Goal: Navigation & Orientation: Find specific page/section

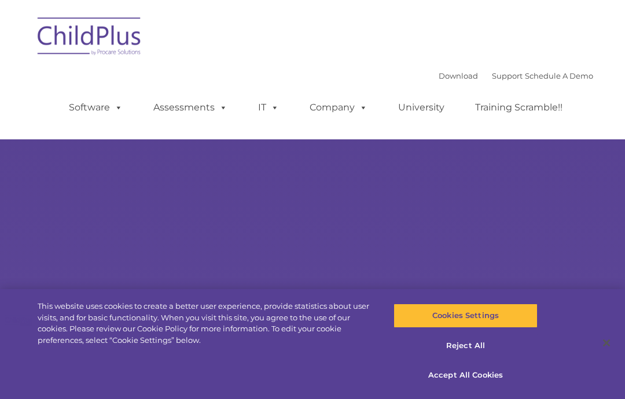
select select "MEDIUM"
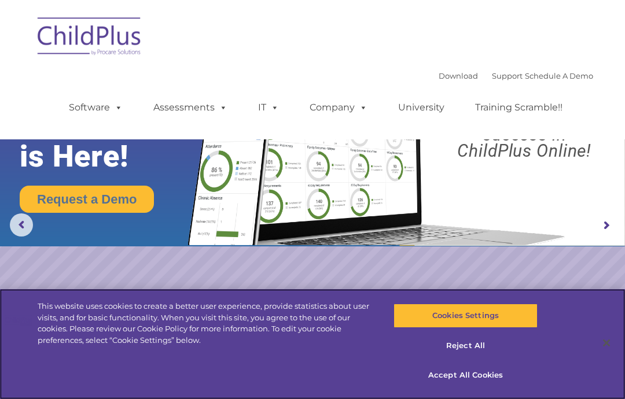
scroll to position [2, 0]
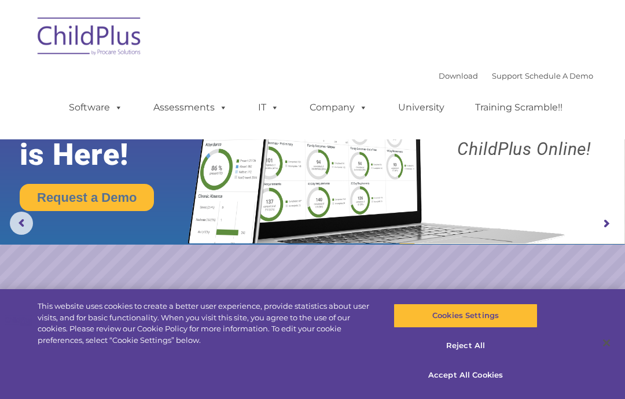
click at [38, 223] on img at bounding box center [312, 121] width 625 height 246
click at [23, 221] on rs-arrow at bounding box center [21, 223] width 23 height 23
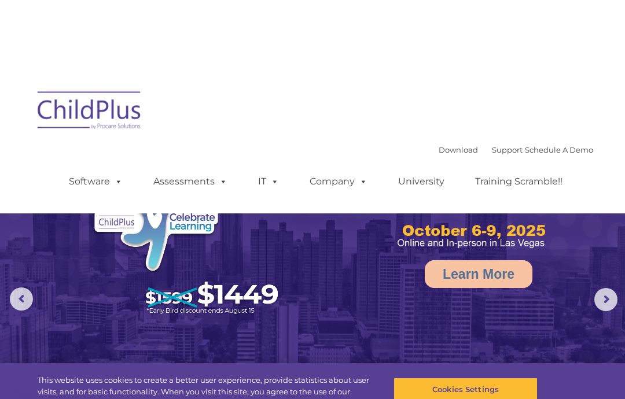
scroll to position [0, 0]
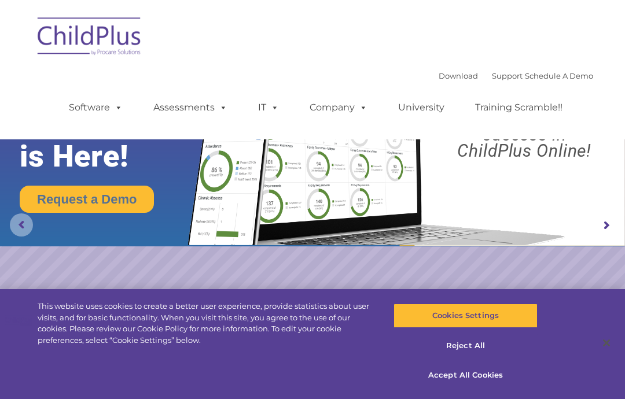
click at [32, 222] on rs-arrow at bounding box center [21, 224] width 23 height 23
click at [6, 212] on img at bounding box center [312, 123] width 625 height 246
click at [19, 216] on rs-arrow at bounding box center [21, 224] width 23 height 23
click at [24, 227] on rs-arrow at bounding box center [21, 224] width 23 height 23
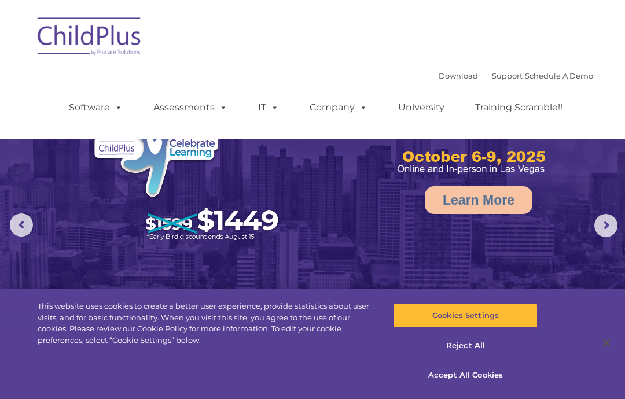
scroll to position [20, 0]
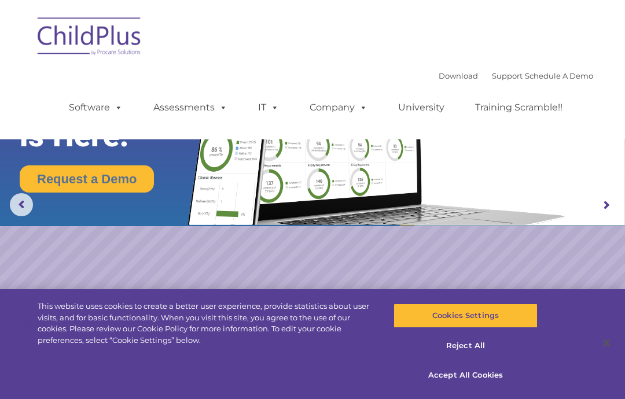
click at [609, 200] on rs-arrow at bounding box center [605, 205] width 23 height 23
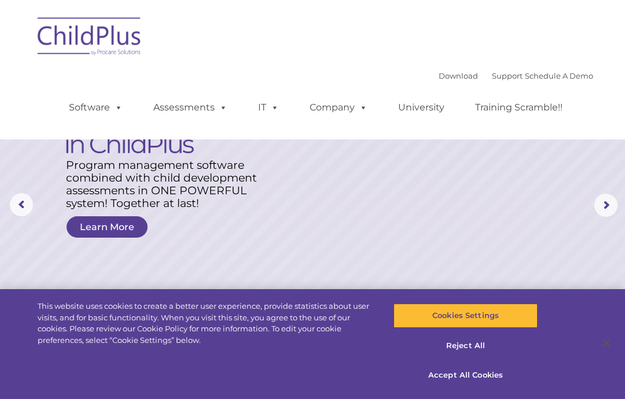
scroll to position [0, 0]
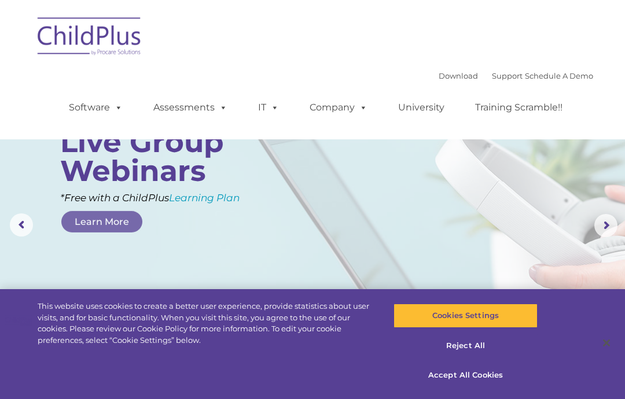
click at [10, 227] on rs-arrow at bounding box center [21, 224] width 23 height 23
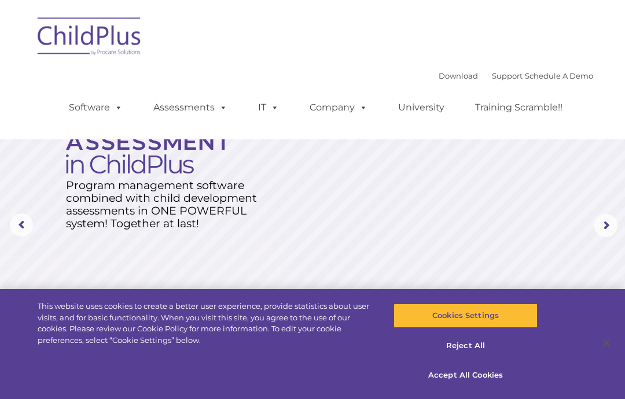
click at [17, 222] on rs-arrow at bounding box center [21, 224] width 23 height 23
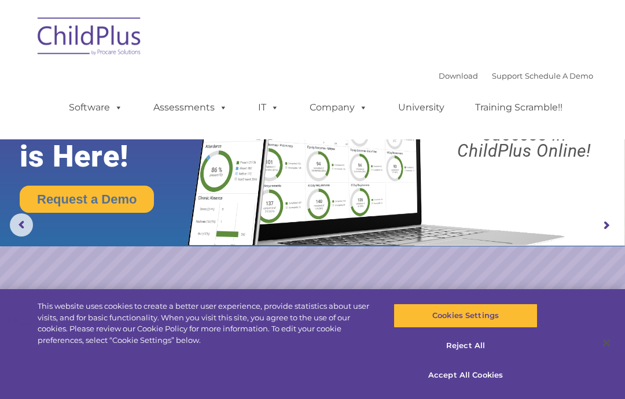
click at [28, 227] on rs-arrow at bounding box center [21, 224] width 23 height 23
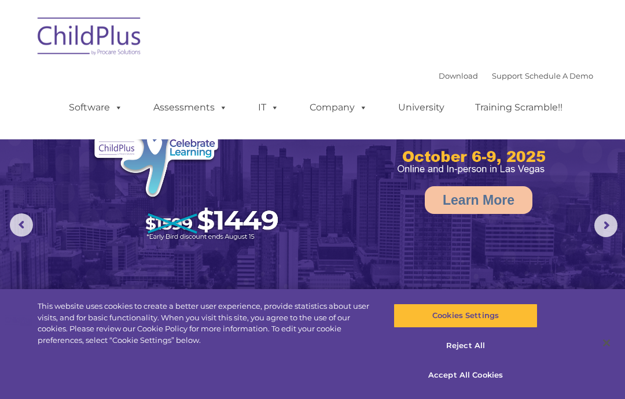
click at [605, 218] on rs-arrow at bounding box center [605, 225] width 23 height 23
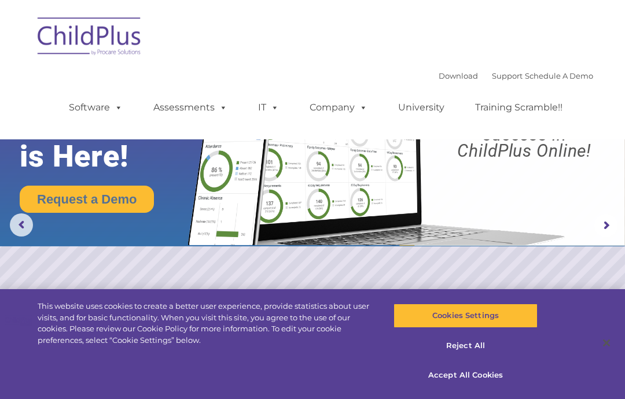
click at [602, 223] on rs-arrow at bounding box center [605, 225] width 23 height 23
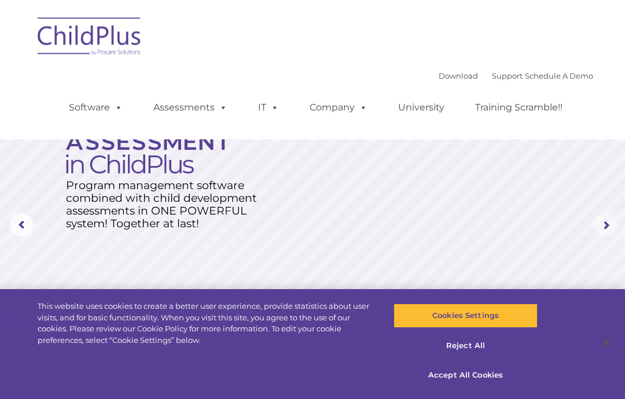
click at [603, 228] on rs-arrow at bounding box center [605, 225] width 23 height 23
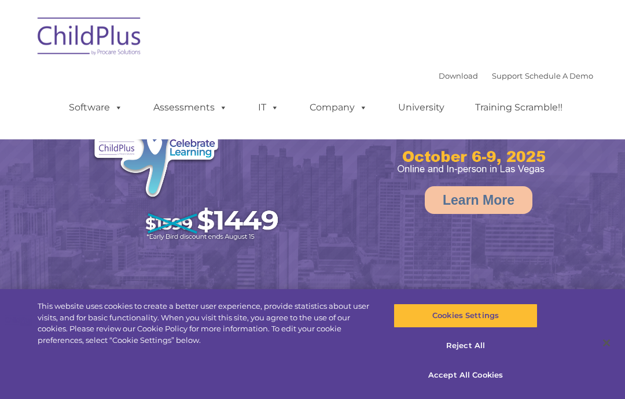
select select "MEDIUM"
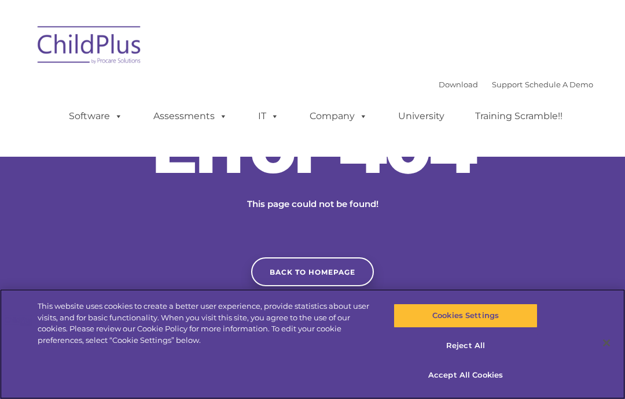
scroll to position [20, 0]
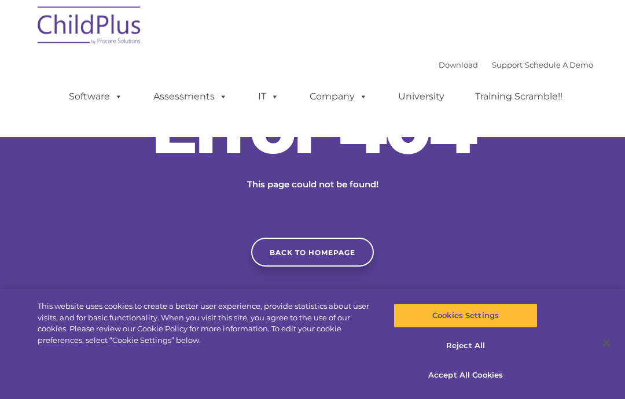
click at [93, 97] on link "Software" at bounding box center [95, 96] width 77 height 23
click at [32, 179] on div "Error 404 This page could not be found! Back to homepage" at bounding box center [312, 180] width 625 height 173
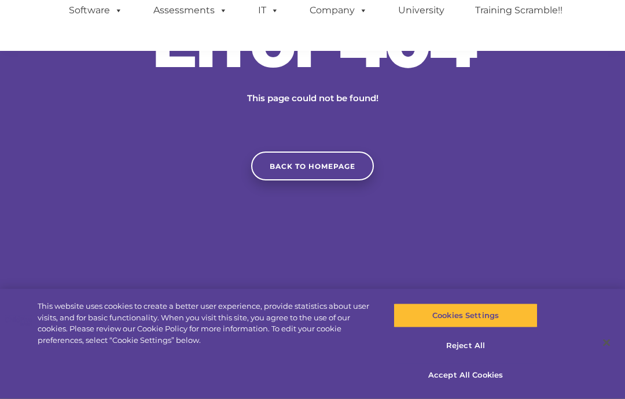
scroll to position [0, 0]
